Goal: Navigation & Orientation: Find specific page/section

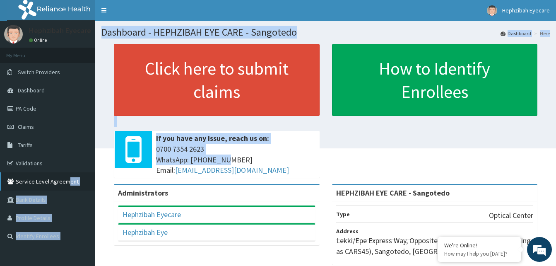
drag, startPoint x: 0, startPoint y: 0, endPoint x: 58, endPoint y: 178, distance: 186.7
click at [58, 178] on div "R EL Toggle navigation Hephzibah Eyecare Hephzibah Eyecare - [EMAIL_ADDRESS][DO…" at bounding box center [278, 202] width 556 height 404
click at [35, 96] on link "Dashboard" at bounding box center [47, 90] width 95 height 18
